Goal: Information Seeking & Learning: Learn about a topic

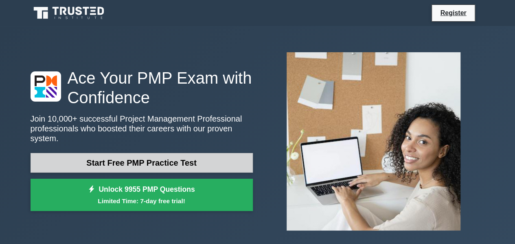
click at [103, 158] on link "Start Free PMP Practice Test" at bounding box center [142, 163] width 222 height 20
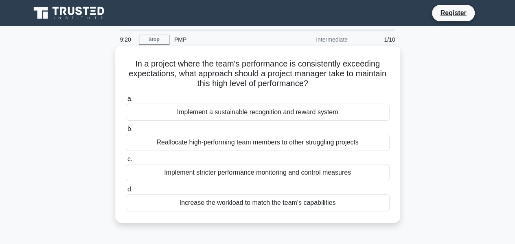
click at [218, 111] on div "Implement a sustainable recognition and reward system" at bounding box center [258, 111] width 264 height 17
click at [126, 101] on input "a. Implement a sustainable recognition and reward system" at bounding box center [126, 98] width 0 height 5
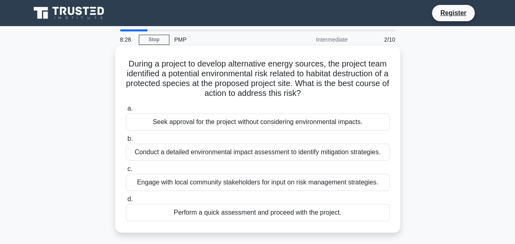
click at [171, 155] on div "Conduct a detailed environmental impact assessment to identify mitigation strat…" at bounding box center [258, 151] width 264 height 17
click at [126, 141] on input "b. Conduct a detailed environmental impact assessment to identify mitigation st…" at bounding box center [126, 138] width 0 height 5
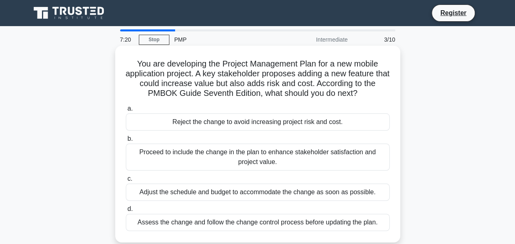
click at [200, 224] on div "Assess the change and follow the change control process before updating the pla…" at bounding box center [258, 221] width 264 height 17
click at [126, 211] on input "d. Assess the change and follow the change control process before updating the …" at bounding box center [126, 208] width 0 height 5
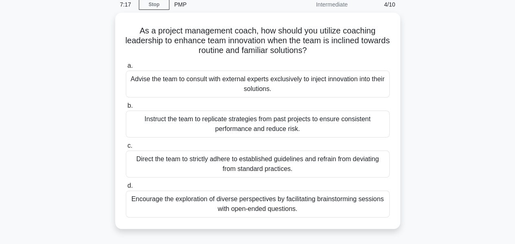
scroll to position [38, 0]
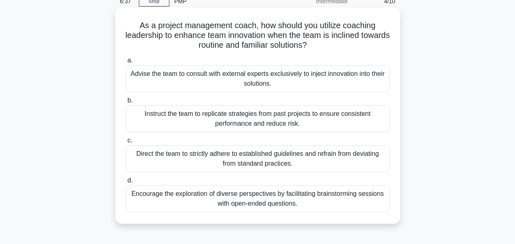
click at [158, 197] on div "Encourage the exploration of diverse perspectives by facilitating brainstorming…" at bounding box center [258, 198] width 264 height 27
click at [126, 183] on input "d. Encourage the exploration of diverse perspectives by facilitating brainstorm…" at bounding box center [126, 180] width 0 height 5
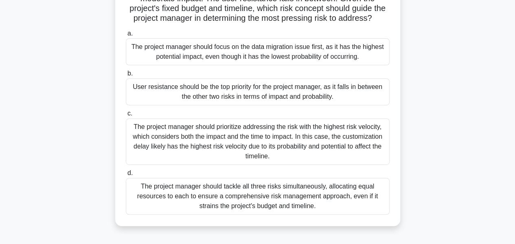
scroll to position [127, 0]
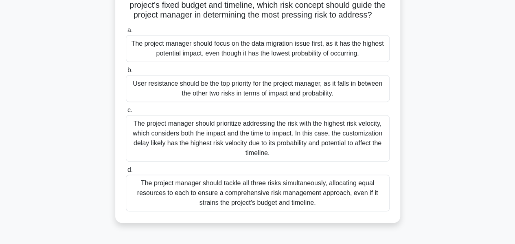
click at [338, 153] on div "The project manager should prioritize addressing the risk with the highest risk…" at bounding box center [258, 138] width 264 height 46
click at [126, 113] on input "c. The project manager should prioritize addressing the risk with the highest r…" at bounding box center [126, 110] width 0 height 5
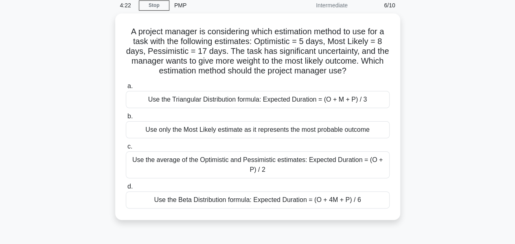
scroll to position [37, 0]
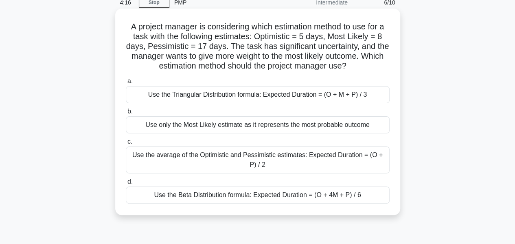
click at [339, 194] on div "Use the Beta Distribution formula: Expected Duration = (O + 4M + P) / 6" at bounding box center [258, 194] width 264 height 17
click at [126, 184] on input "d. Use the Beta Distribution formula: Expected Duration = (O + 4M + P) / 6" at bounding box center [126, 181] width 0 height 5
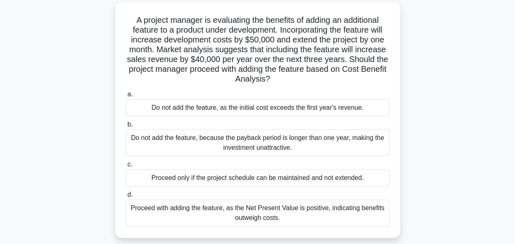
scroll to position [46, 0]
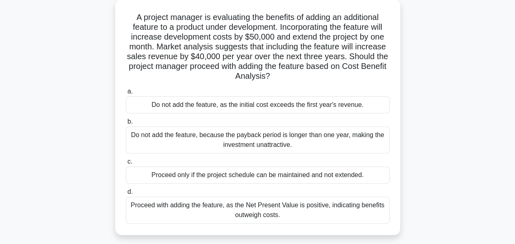
click at [325, 207] on div "Proceed with adding the feature, as the Net Present Value is positive, indicati…" at bounding box center [258, 209] width 264 height 27
click at [126, 194] on input "d. Proceed with adding the feature, as the Net Present Value is positive, indic…" at bounding box center [126, 191] width 0 height 5
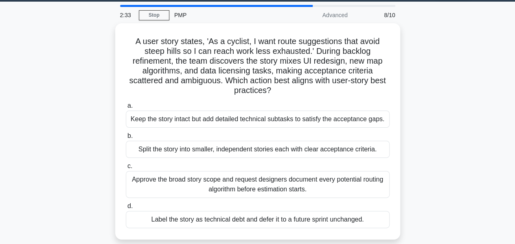
scroll to position [28, 0]
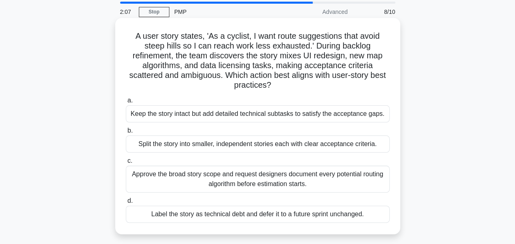
click at [284, 177] on div "Approve the broad story scope and request designers document every potential ro…" at bounding box center [258, 178] width 264 height 27
click at [126, 163] on input "c. Approve the broad story scope and request designers document every potential…" at bounding box center [126, 160] width 0 height 5
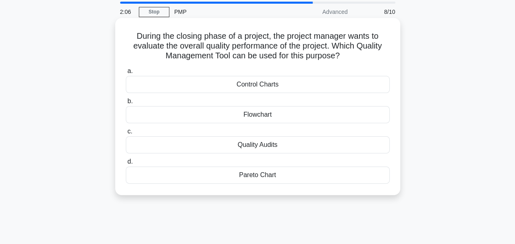
scroll to position [0, 0]
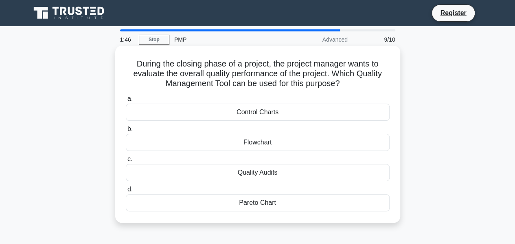
click at [246, 171] on div "Quality Audits" at bounding box center [258, 172] width 264 height 17
click at [126, 162] on input "c. Quality Audits" at bounding box center [126, 158] width 0 height 5
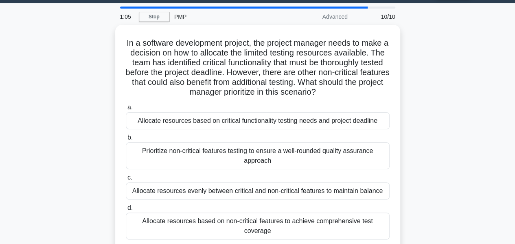
scroll to position [25, 0]
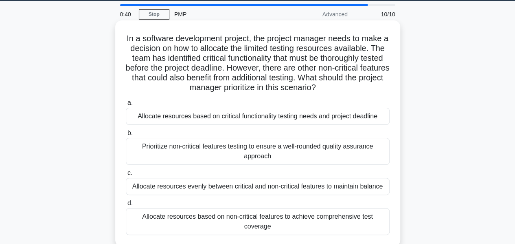
click at [297, 111] on div "Allocate resources based on critical functionality testing needs and project de…" at bounding box center [258, 116] width 264 height 17
click at [126, 106] on input "a. Allocate resources based on critical functionality testing needs and project…" at bounding box center [126, 102] width 0 height 5
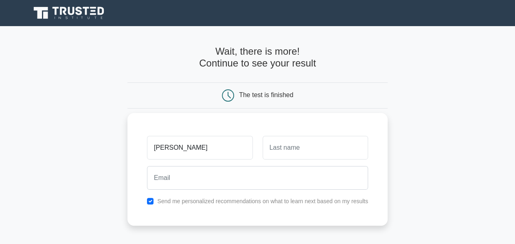
type input "[PERSON_NAME]"
click at [328, 157] on input "text" at bounding box center [316, 148] width 106 height 24
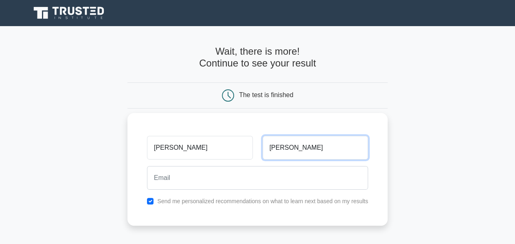
type input "[PERSON_NAME]"
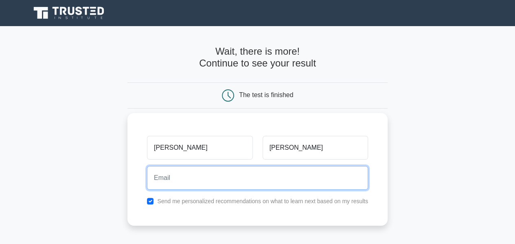
click at [188, 181] on input "email" at bounding box center [257, 178] width 221 height 24
type input "[EMAIL_ADDRESS][DOMAIN_NAME]"
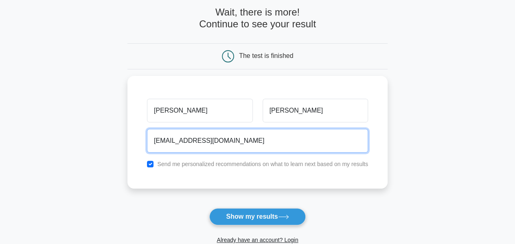
scroll to position [40, 0]
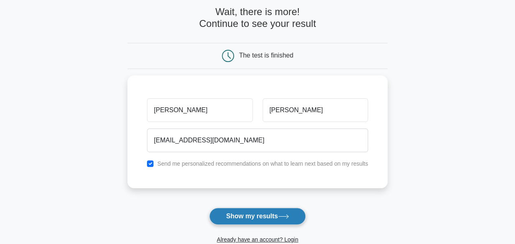
click at [263, 217] on button "Show my results" at bounding box center [257, 215] width 96 height 17
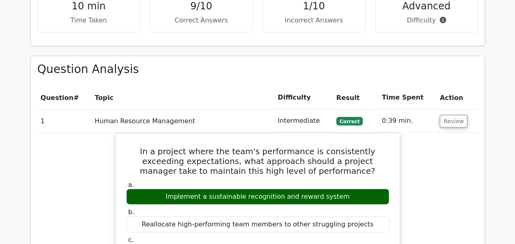
scroll to position [684, 0]
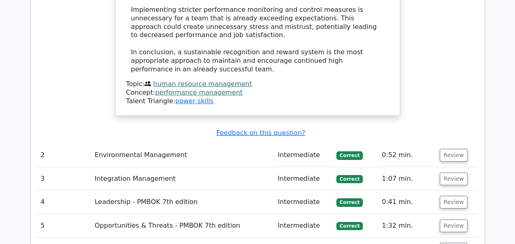
scroll to position [1276, 0]
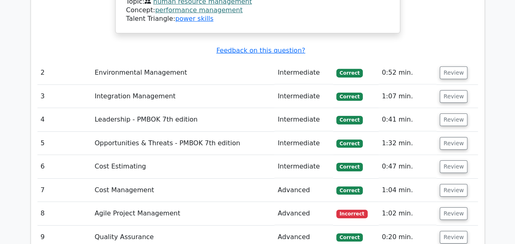
click at [262, 202] on td "Agile Project Management" at bounding box center [182, 213] width 183 height 23
click at [449, 207] on button "Review" at bounding box center [454, 213] width 28 height 13
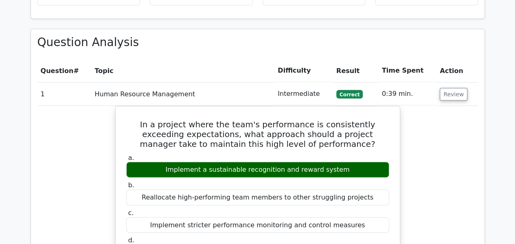
scroll to position [717, 0]
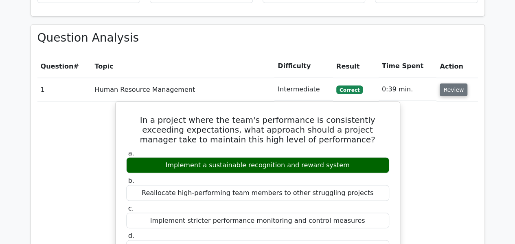
click at [458, 83] on button "Review" at bounding box center [454, 89] width 28 height 13
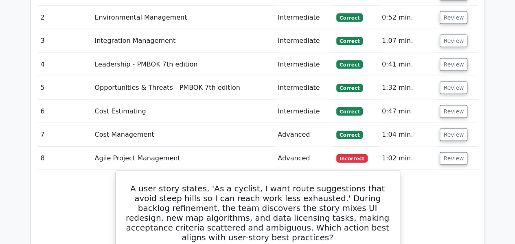
scroll to position [816, 0]
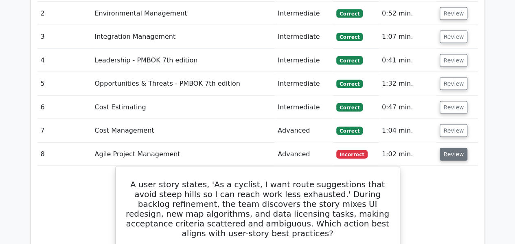
click at [457, 148] on button "Review" at bounding box center [454, 154] width 28 height 13
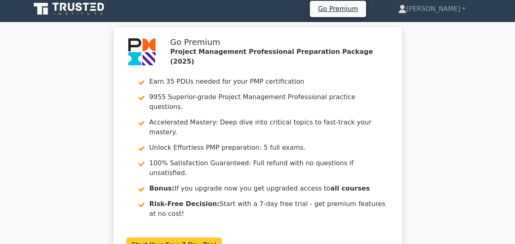
scroll to position [0, 0]
